Goal: Task Accomplishment & Management: Manage account settings

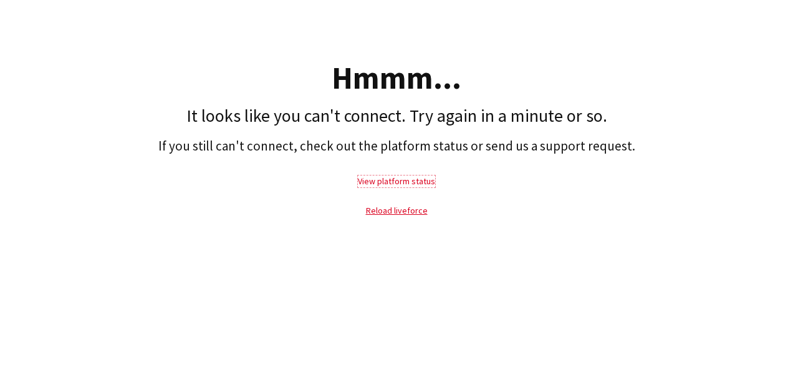
click at [400, 181] on link "View platform status" at bounding box center [396, 180] width 77 height 11
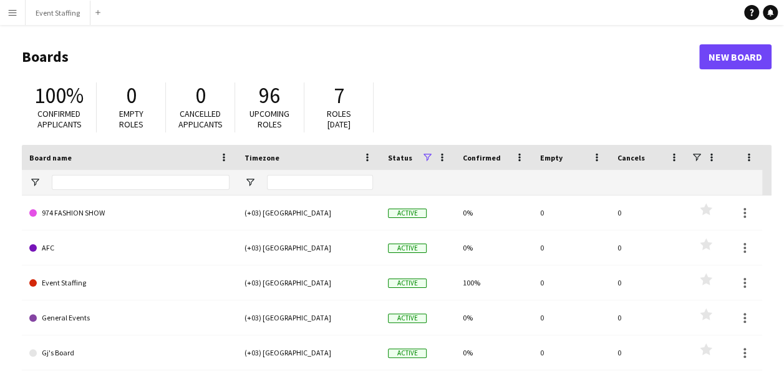
click at [12, 15] on app-icon "Menu" at bounding box center [12, 12] width 10 height 10
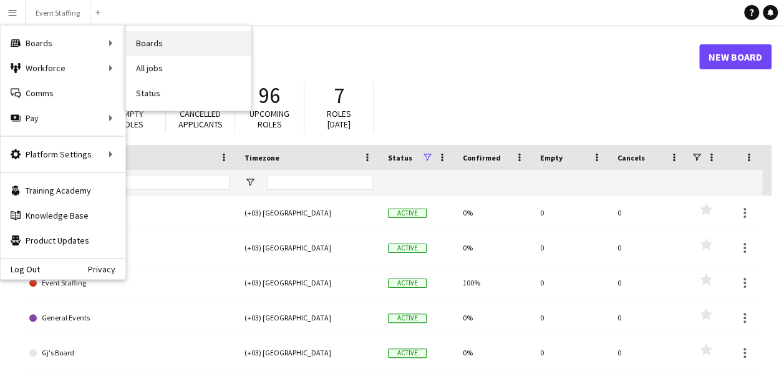
click at [150, 42] on link "Boards" at bounding box center [188, 43] width 125 height 25
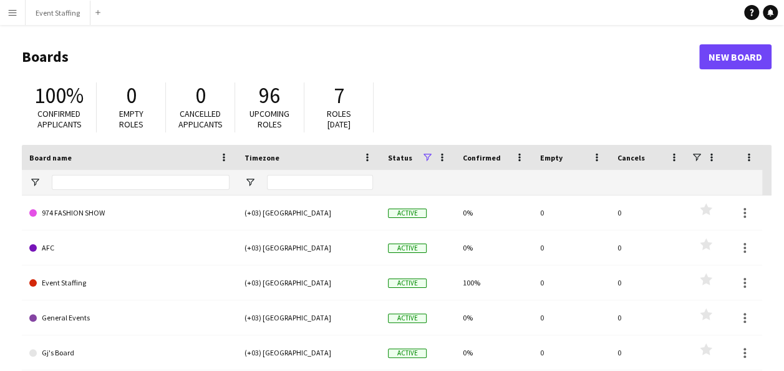
click at [12, 11] on app-icon "Menu" at bounding box center [12, 12] width 10 height 10
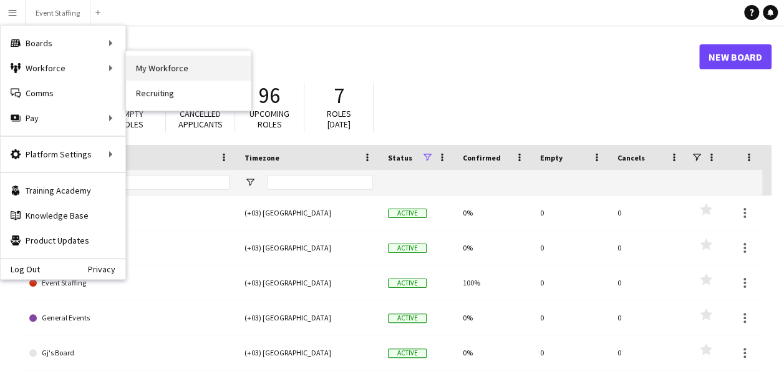
click at [149, 59] on link "My Workforce" at bounding box center [188, 68] width 125 height 25
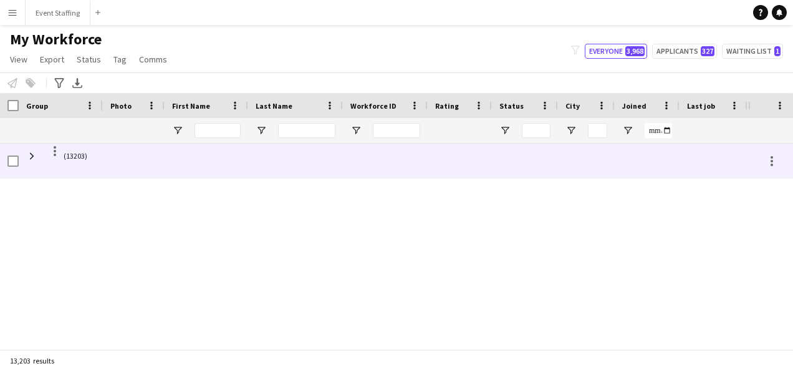
click at [82, 153] on span "(13203)" at bounding box center [76, 155] width 24 height 24
click at [56, 151] on div at bounding box center [55, 151] width 2 height 2
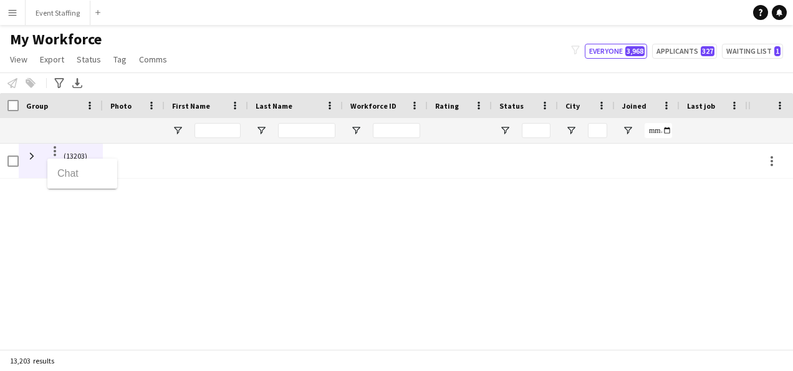
click at [27, 157] on div at bounding box center [396, 185] width 793 height 371
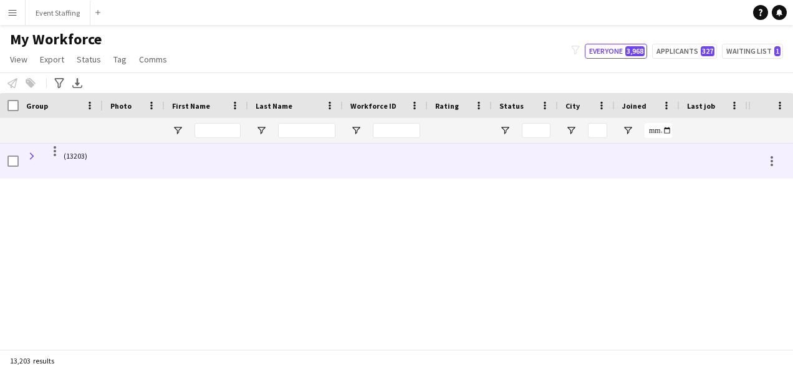
click at [27, 158] on span at bounding box center [31, 155] width 11 height 11
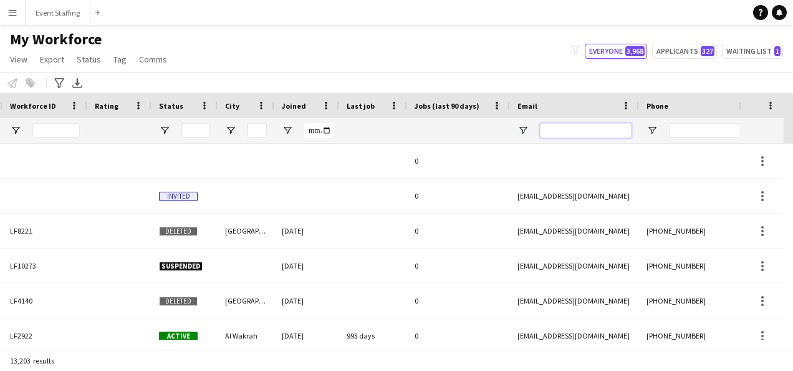
click at [580, 132] on input "Email Filter Input" at bounding box center [586, 130] width 92 height 15
paste input "**********"
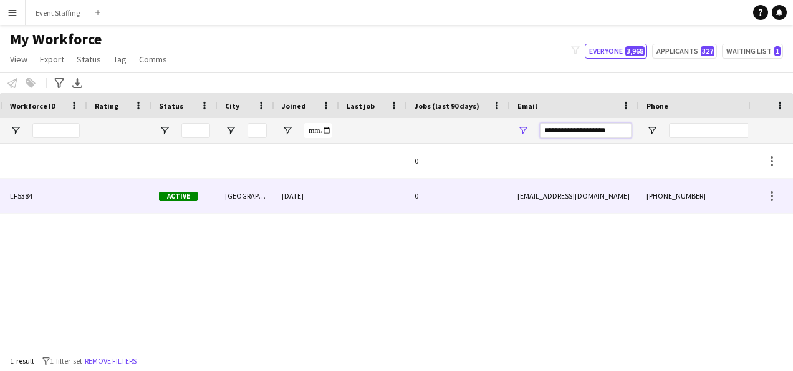
type input "**********"
click at [308, 192] on div "[DATE]" at bounding box center [306, 195] width 65 height 34
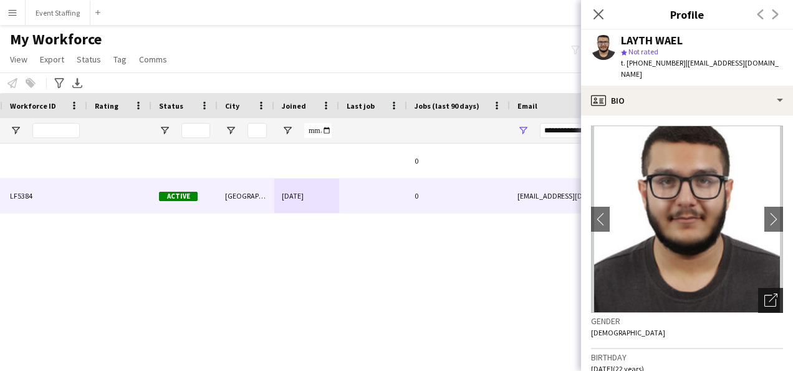
click at [765, 293] on icon "Open photos pop-in" at bounding box center [771, 299] width 13 height 13
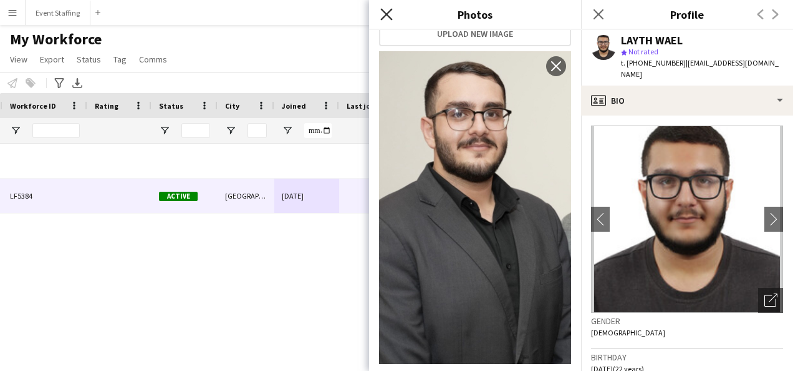
click at [389, 17] on icon at bounding box center [387, 14] width 12 height 12
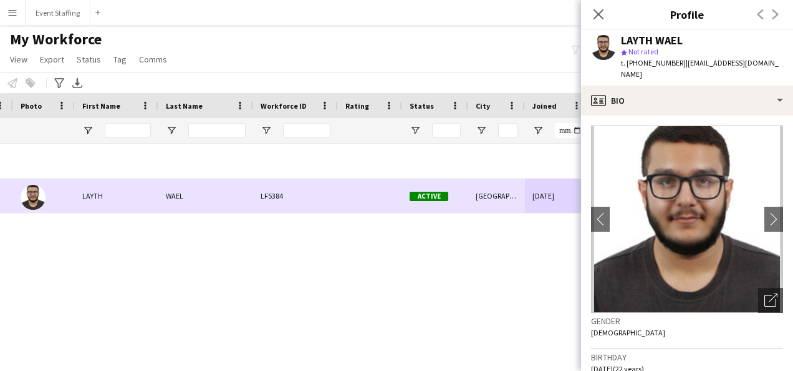
scroll to position [0, 34]
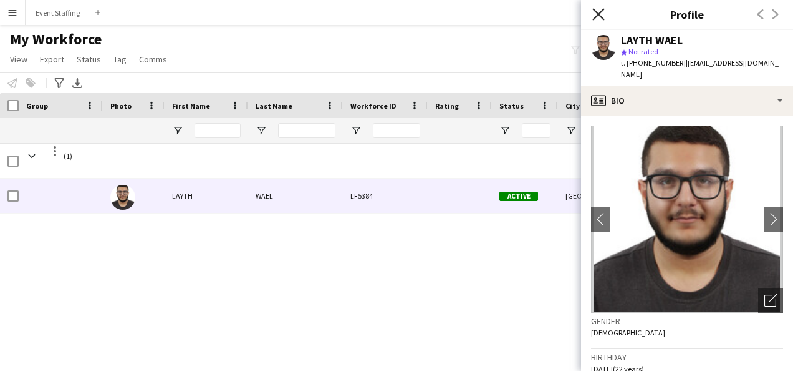
click at [600, 9] on icon "Close pop-in" at bounding box center [599, 14] width 12 height 12
